Goal: Task Accomplishment & Management: Manage account settings

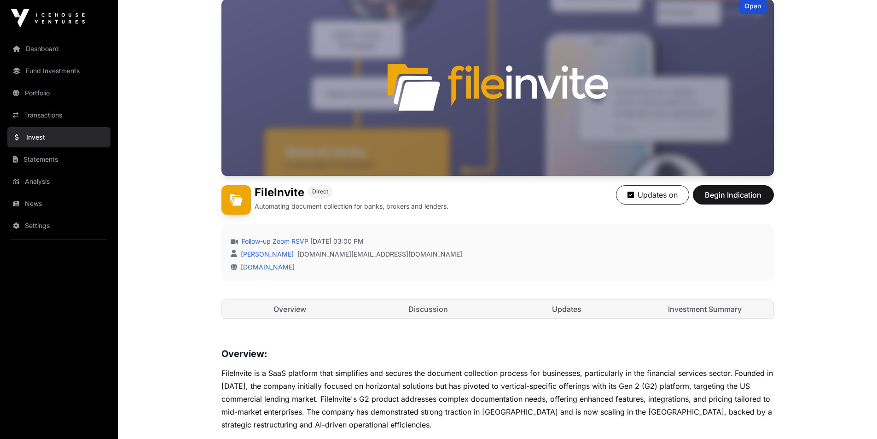
scroll to position [276, 0]
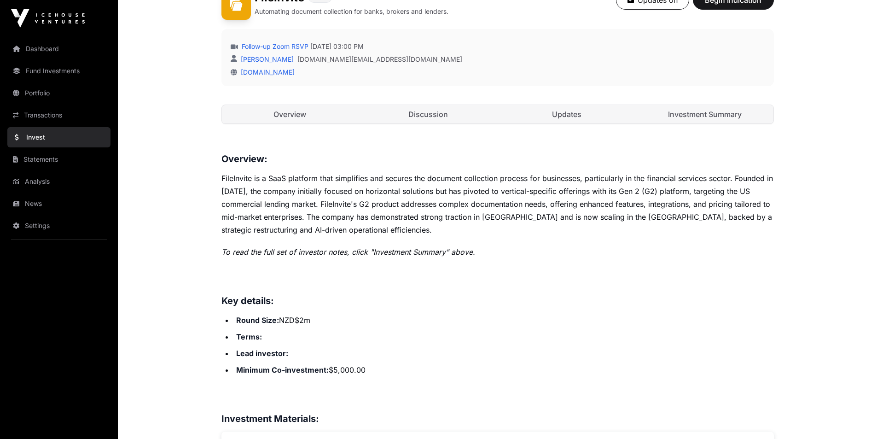
click at [703, 115] on link "Investment Summary" at bounding box center [705, 114] width 137 height 18
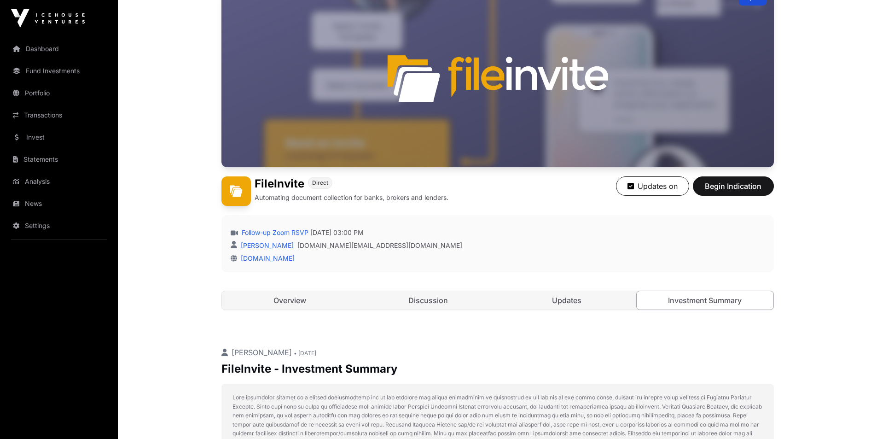
scroll to position [92, 0]
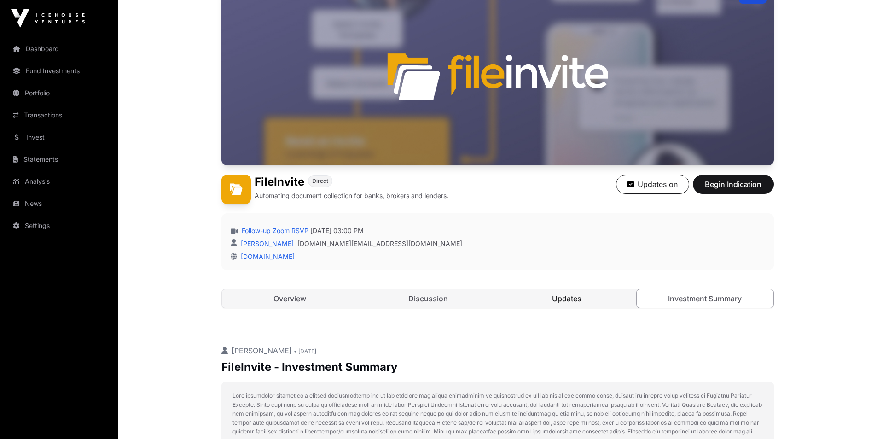
click at [596, 304] on link "Updates" at bounding box center [567, 298] width 137 height 18
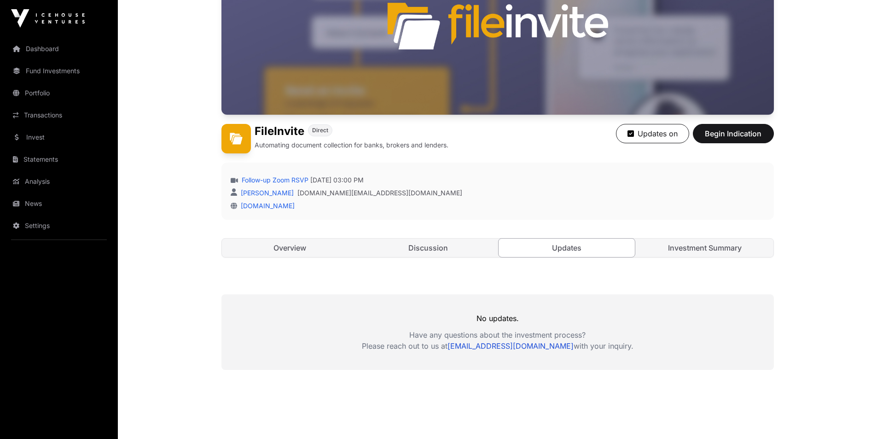
scroll to position [188, 0]
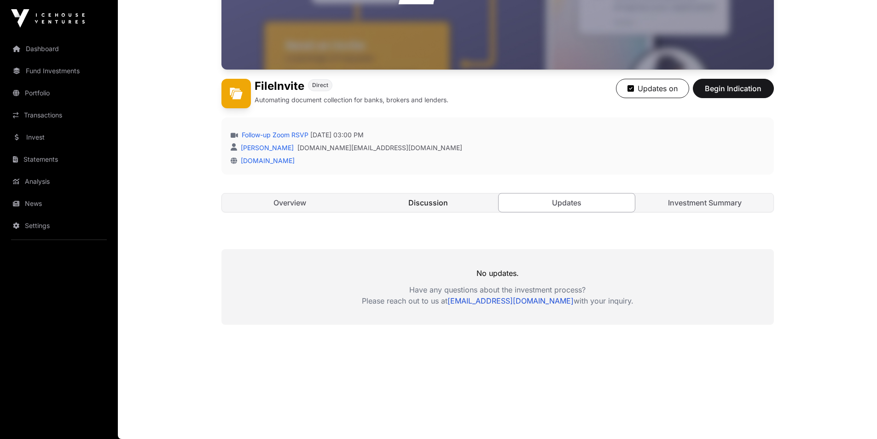
click at [452, 204] on link "Discussion" at bounding box center [428, 202] width 137 height 18
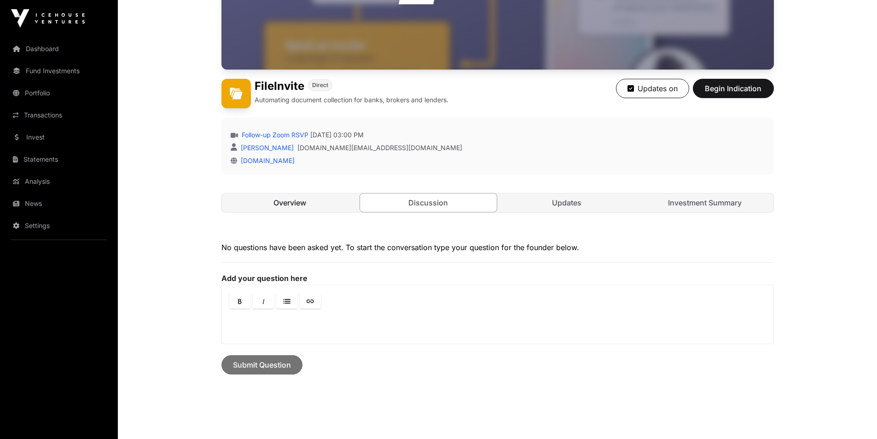
click at [257, 199] on link "Overview" at bounding box center [290, 202] width 137 height 18
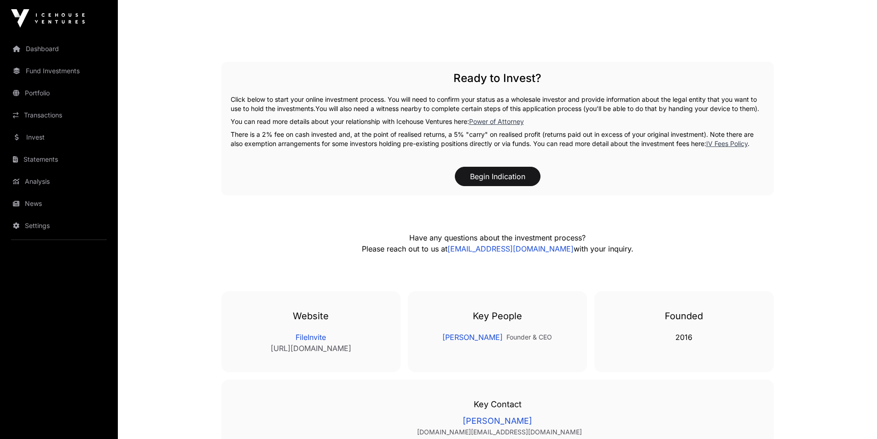
scroll to position [1481, 0]
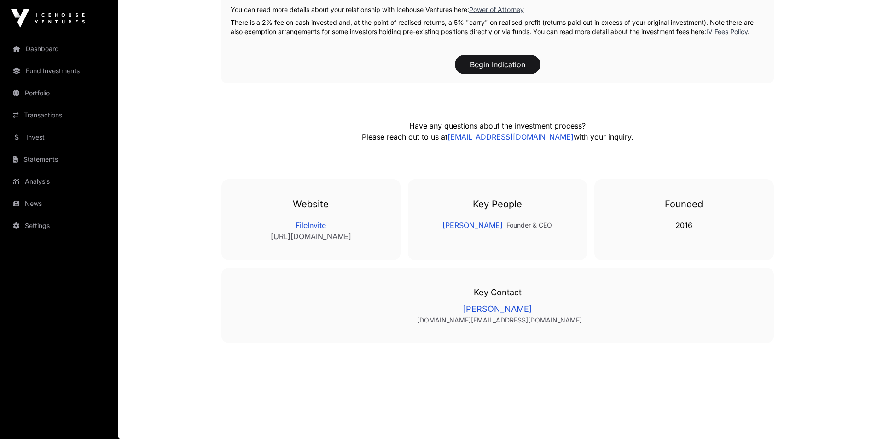
click at [642, 231] on div "Founded 2016" at bounding box center [684, 219] width 179 height 81
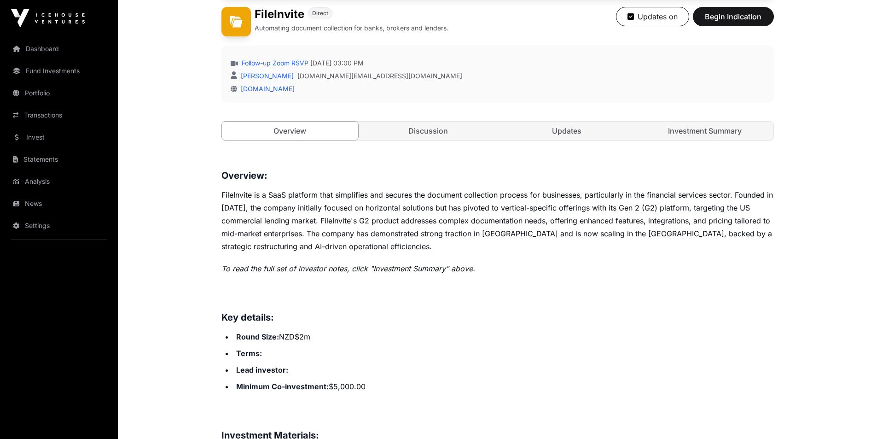
scroll to position [238, 0]
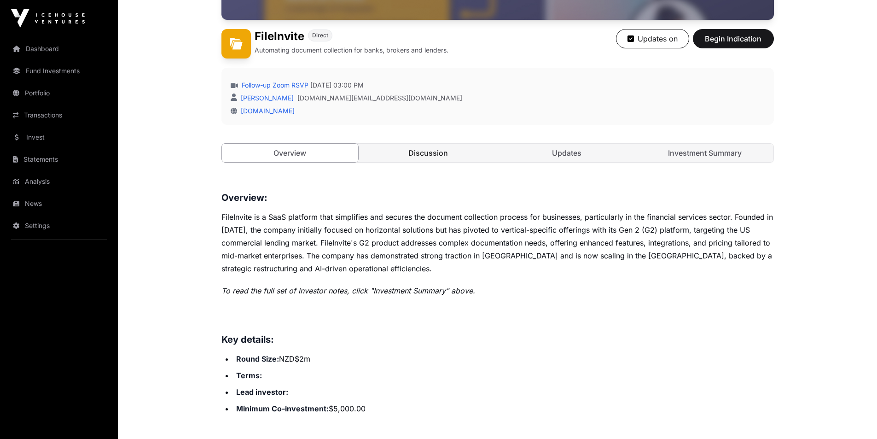
click at [424, 153] on link "Discussion" at bounding box center [428, 153] width 137 height 18
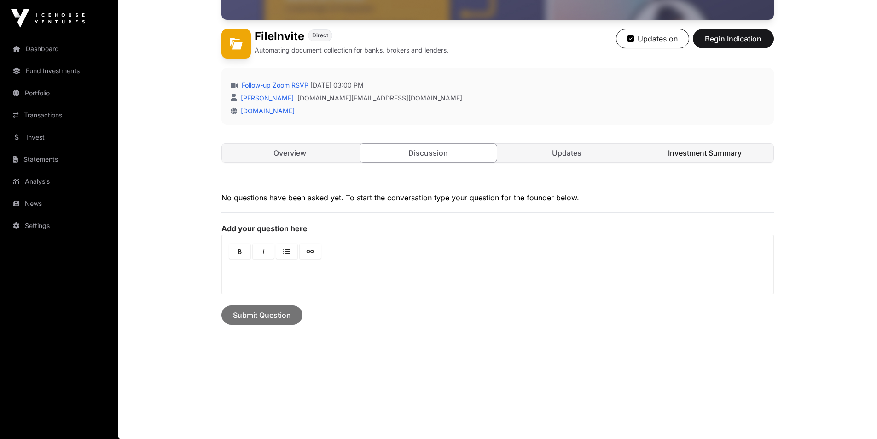
click at [685, 154] on link "Investment Summary" at bounding box center [705, 153] width 137 height 18
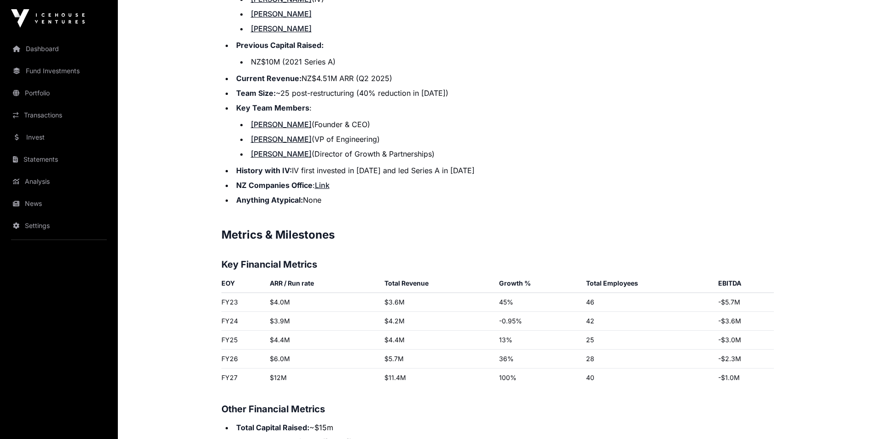
scroll to position [938, 0]
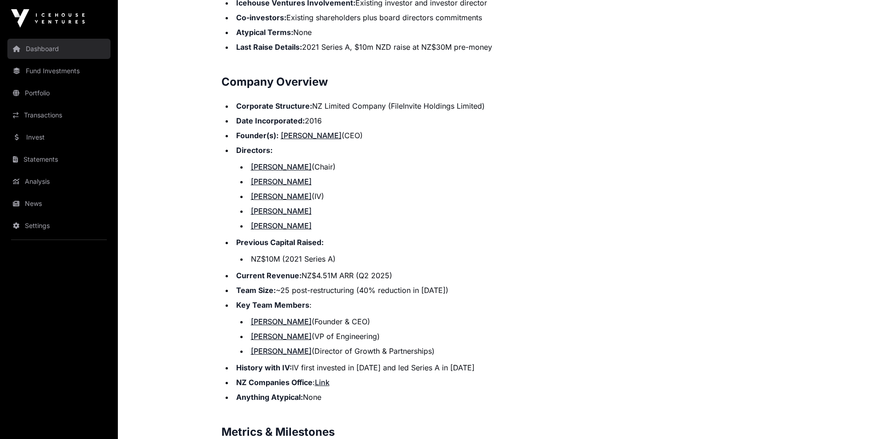
click at [50, 45] on link "Dashboard" at bounding box center [58, 49] width 103 height 20
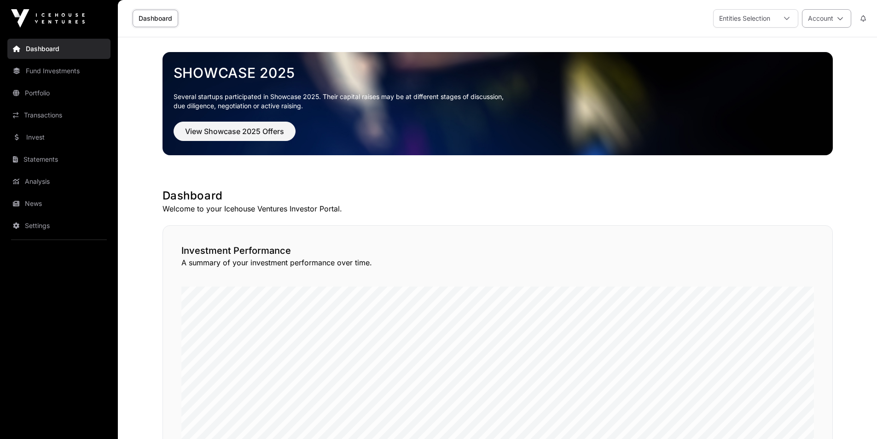
click at [822, 15] on button "Account" at bounding box center [826, 18] width 49 height 18
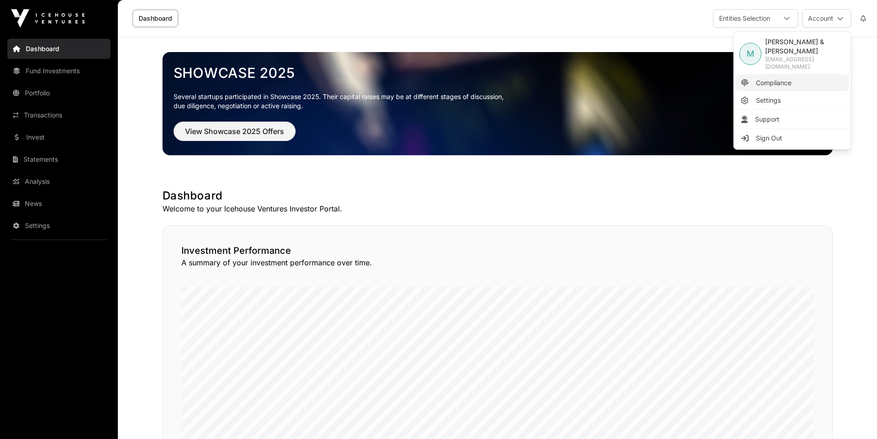
click at [792, 78] on span "Compliance" at bounding box center [773, 82] width 35 height 9
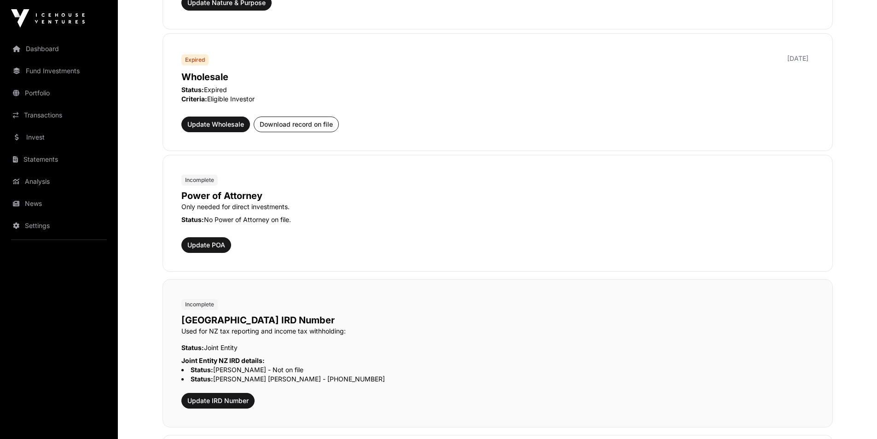
scroll to position [368, 0]
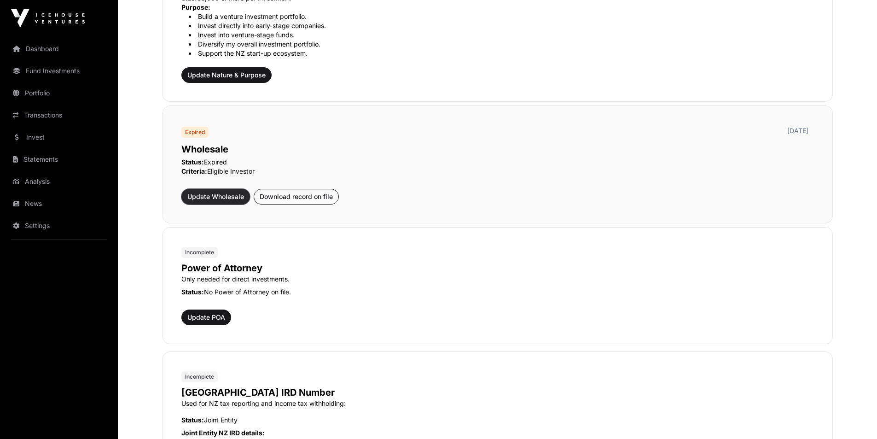
click at [210, 193] on span "Update Wholesale" at bounding box center [215, 196] width 57 height 9
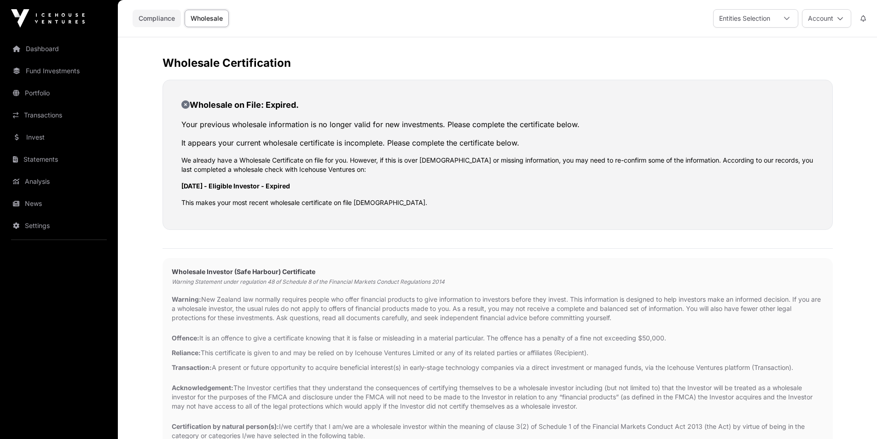
click at [145, 16] on link "Compliance" at bounding box center [157, 19] width 48 height 18
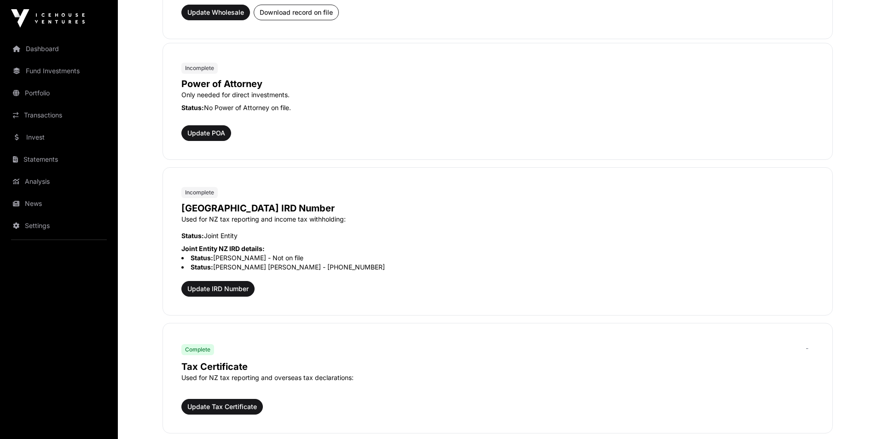
scroll to position [138, 0]
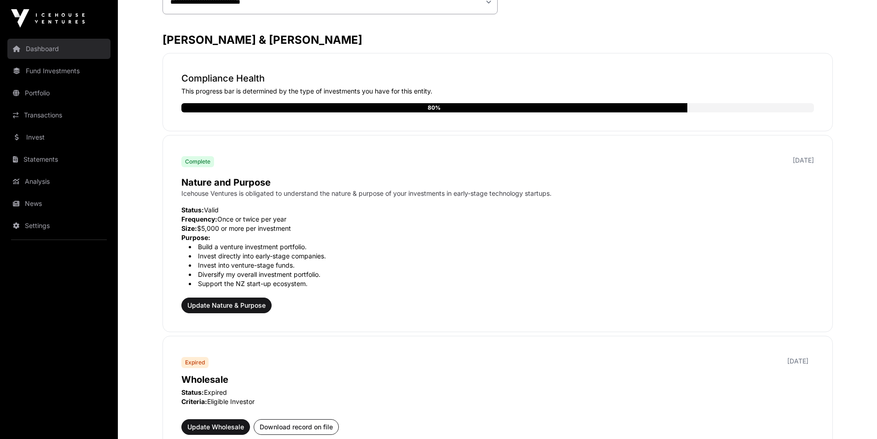
click at [51, 44] on link "Dashboard" at bounding box center [58, 49] width 103 height 20
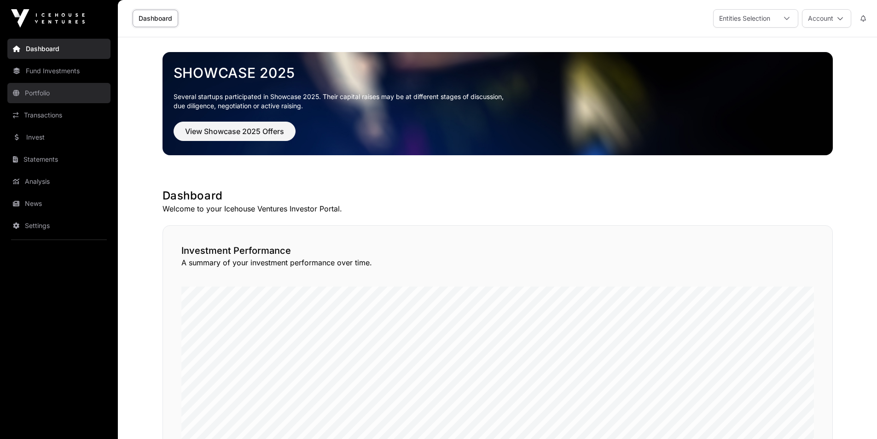
click at [39, 95] on link "Portfolio" at bounding box center [58, 93] width 103 height 20
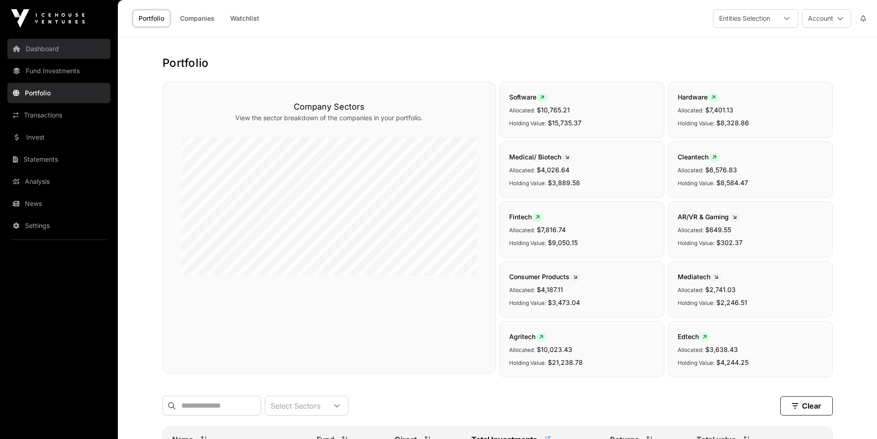
click at [42, 44] on link "Dashboard" at bounding box center [58, 49] width 103 height 20
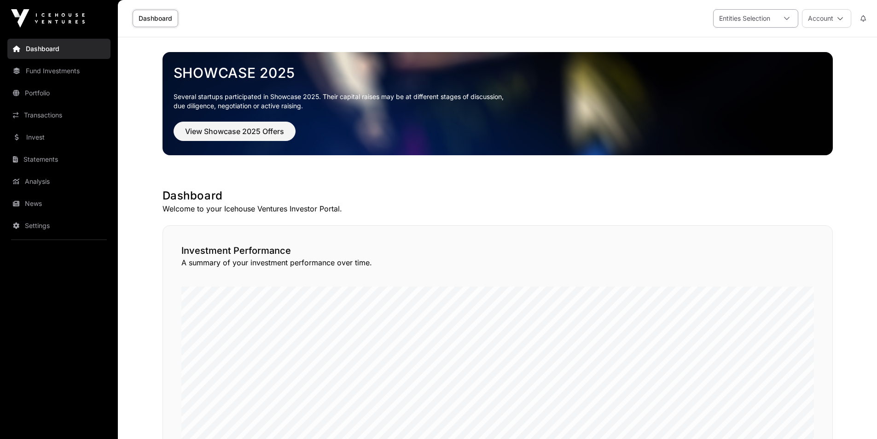
click at [776, 23] on div at bounding box center [787, 19] width 22 height 18
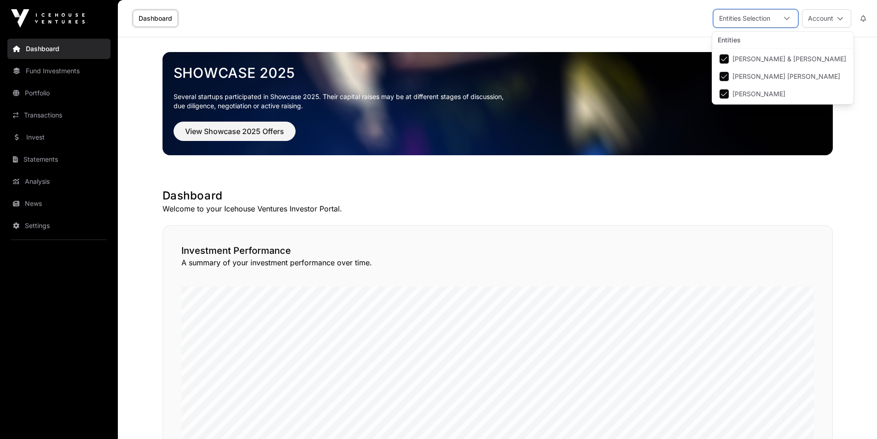
scroll to position [10, 6]
click at [776, 23] on div at bounding box center [787, 19] width 22 height 18
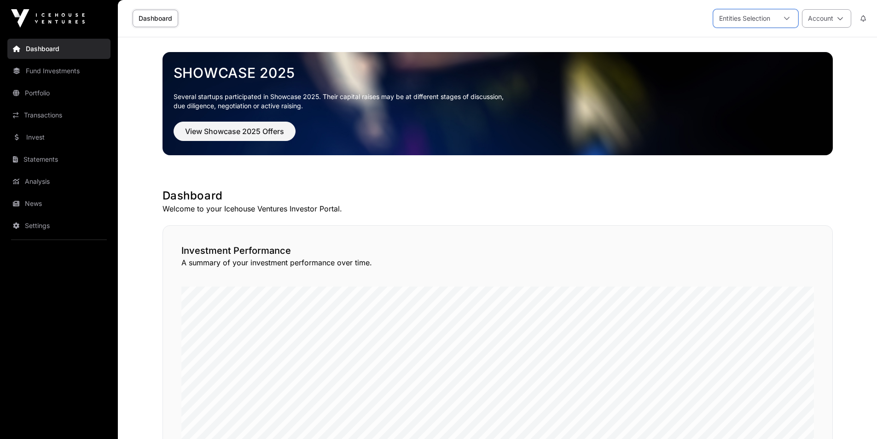
click at [839, 14] on button "Account" at bounding box center [826, 18] width 49 height 18
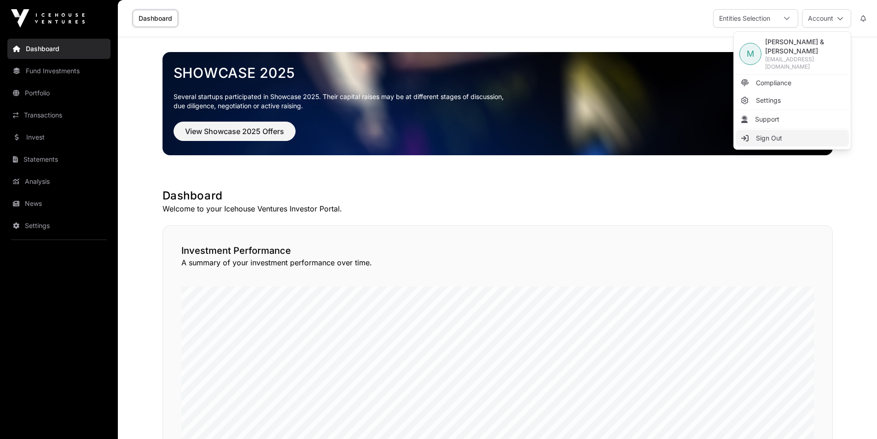
click at [798, 130] on link "Sign Out" at bounding box center [792, 138] width 113 height 17
